Goal: Transaction & Acquisition: Download file/media

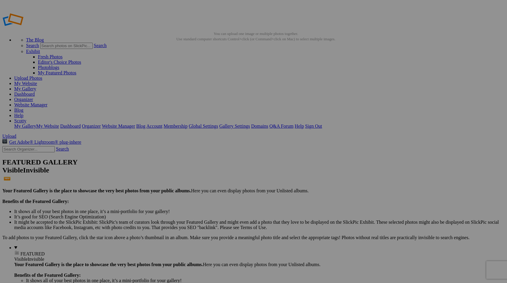
click at [55, 146] on input "text" at bounding box center [28, 149] width 52 height 6
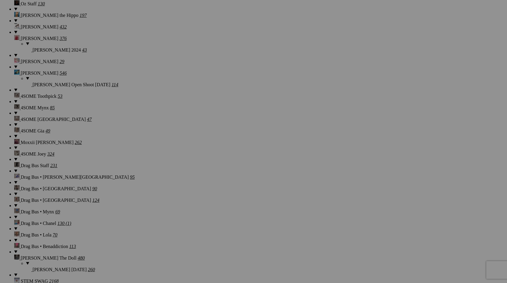
scroll to position [1672, 0]
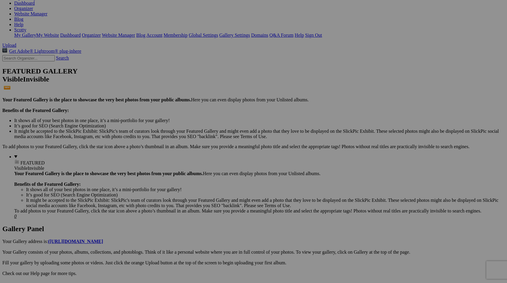
scroll to position [0, 0]
